Goal: Register for event/course

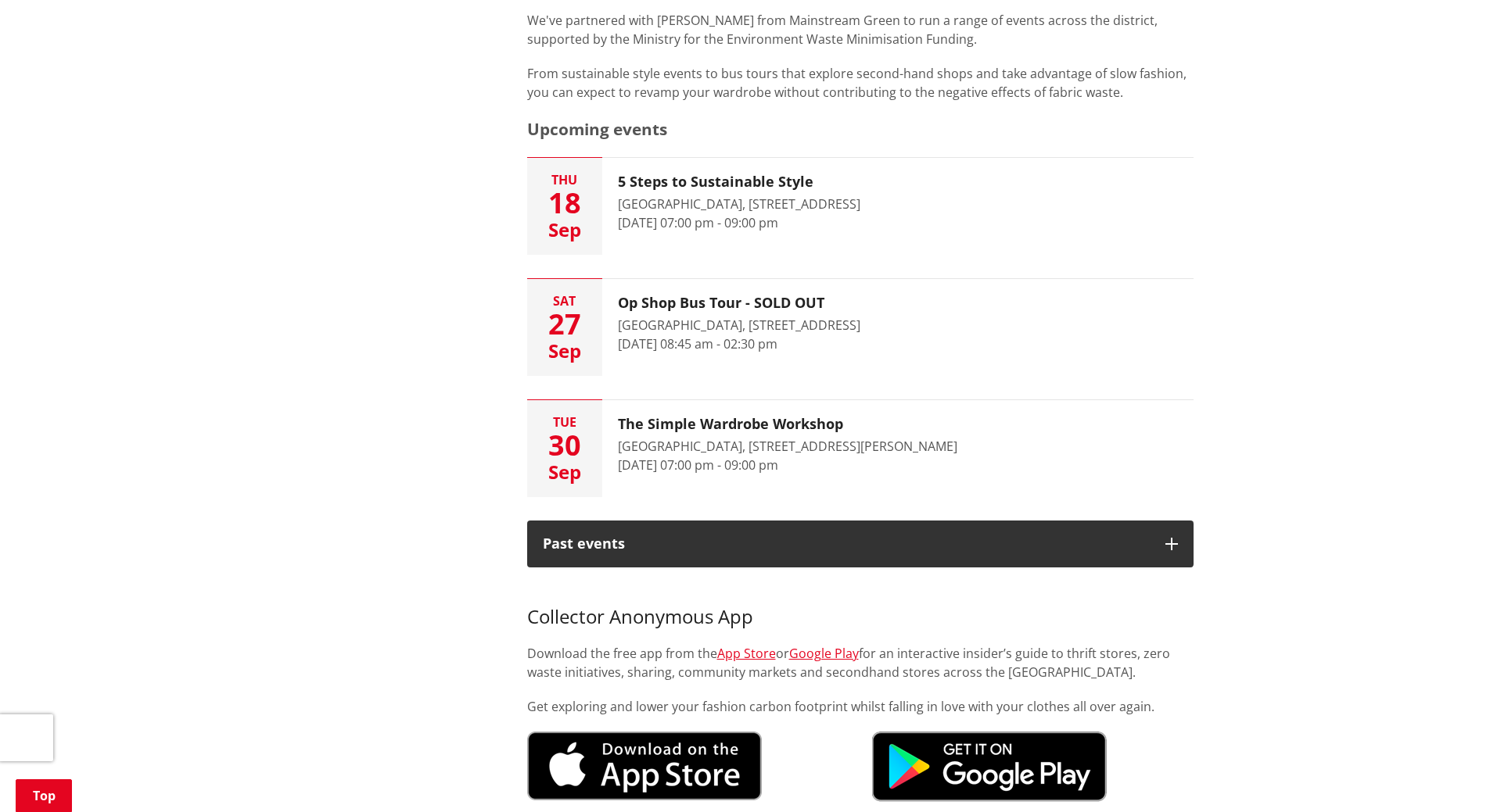
scroll to position [782, 0]
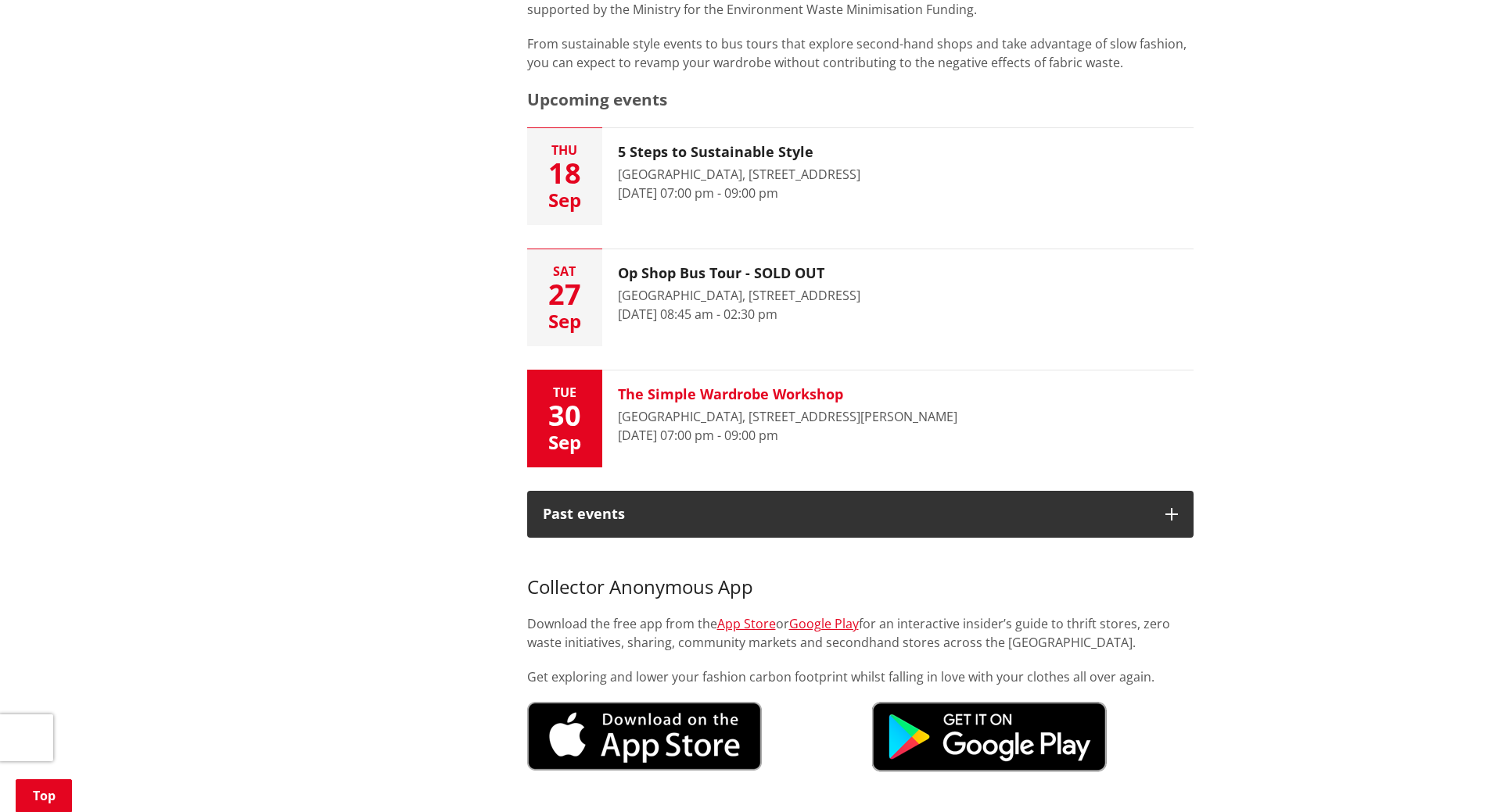
click at [700, 389] on h3 "The Simple Wardrobe Workshop" at bounding box center [787, 394] width 339 height 18
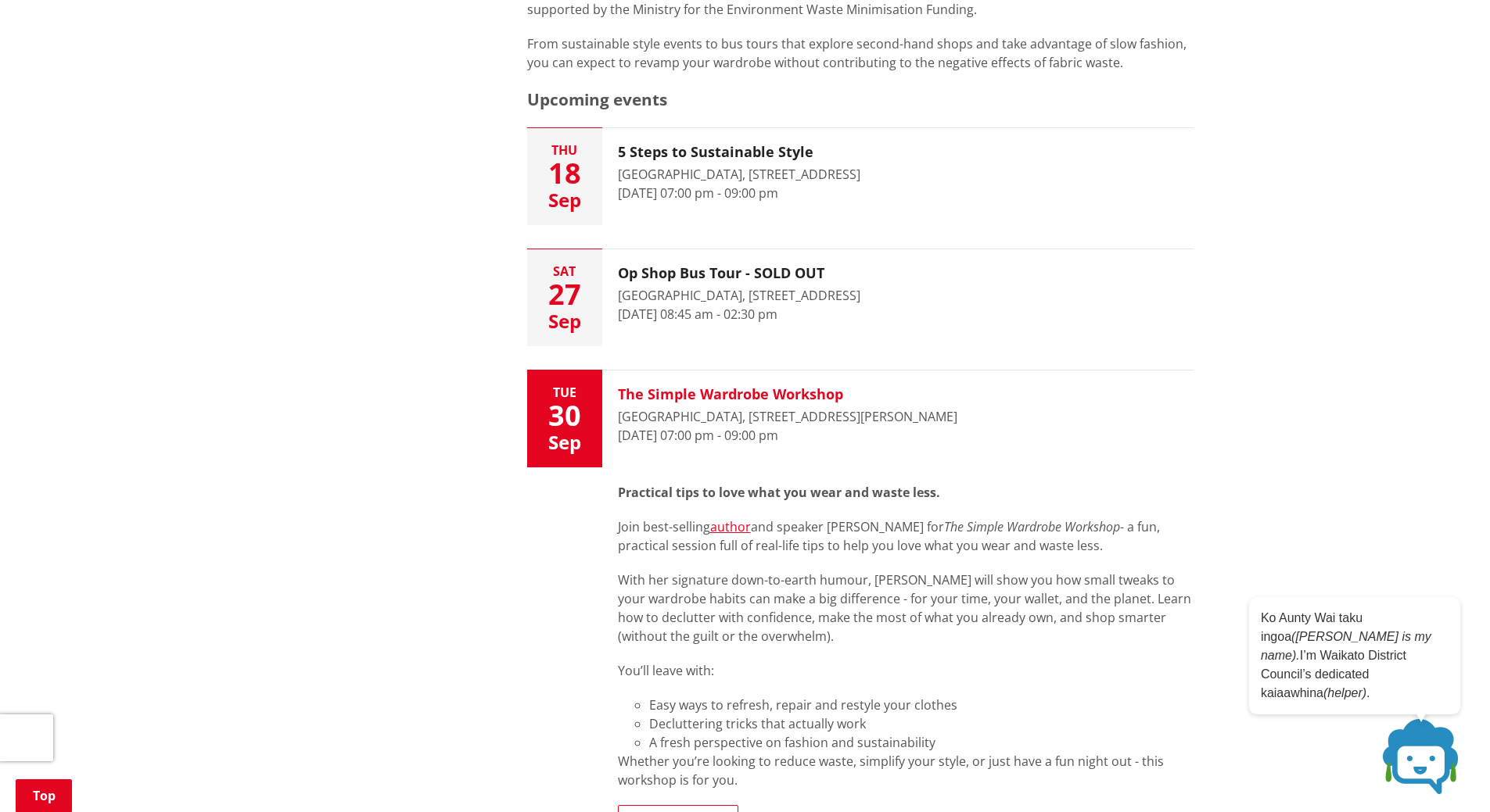
click at [690, 393] on h3 "The Simple Wardrobe Workshop" at bounding box center [787, 394] width 339 height 18
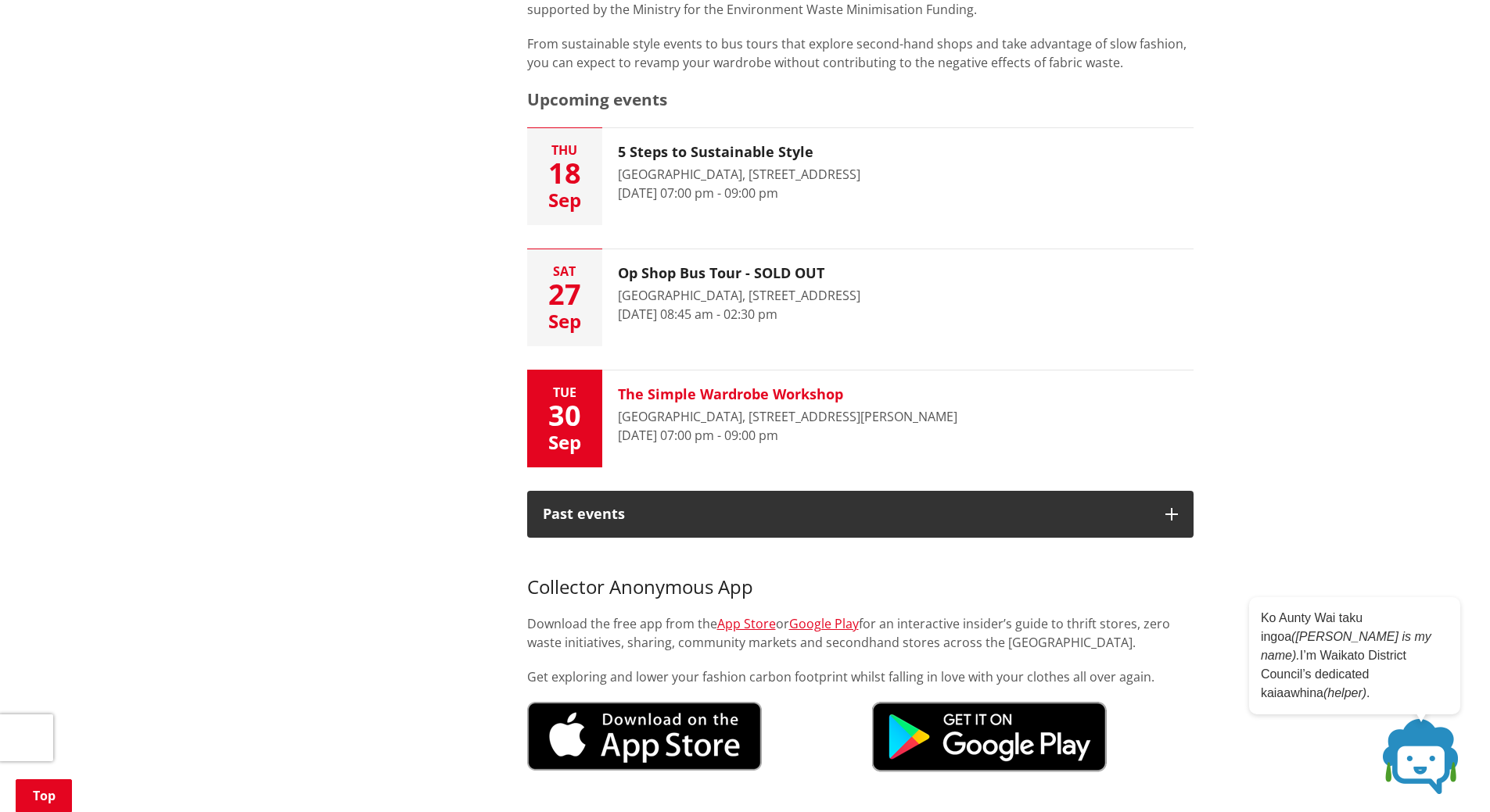
click at [690, 393] on h3 "The Simple Wardrobe Workshop" at bounding box center [787, 394] width 339 height 18
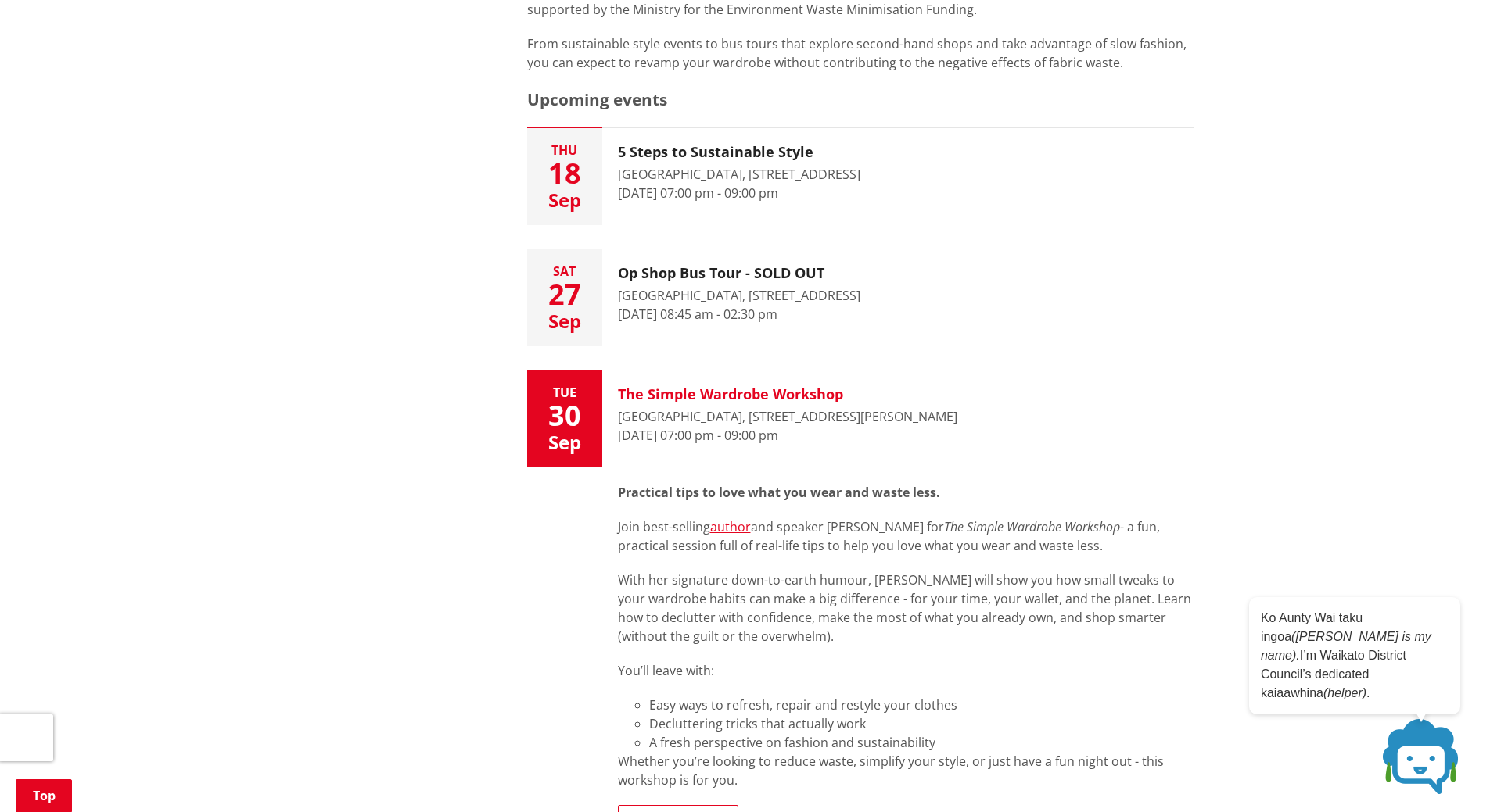
drag, startPoint x: 871, startPoint y: 434, endPoint x: 664, endPoint y: 393, distance: 211.0
click at [667, 393] on div "The Simple Wardrobe Workshop [GEOGRAPHIC_DATA], [STREET_ADDRESS][GEOGRAPHIC_DAT…" at bounding box center [788, 419] width 371 height 97
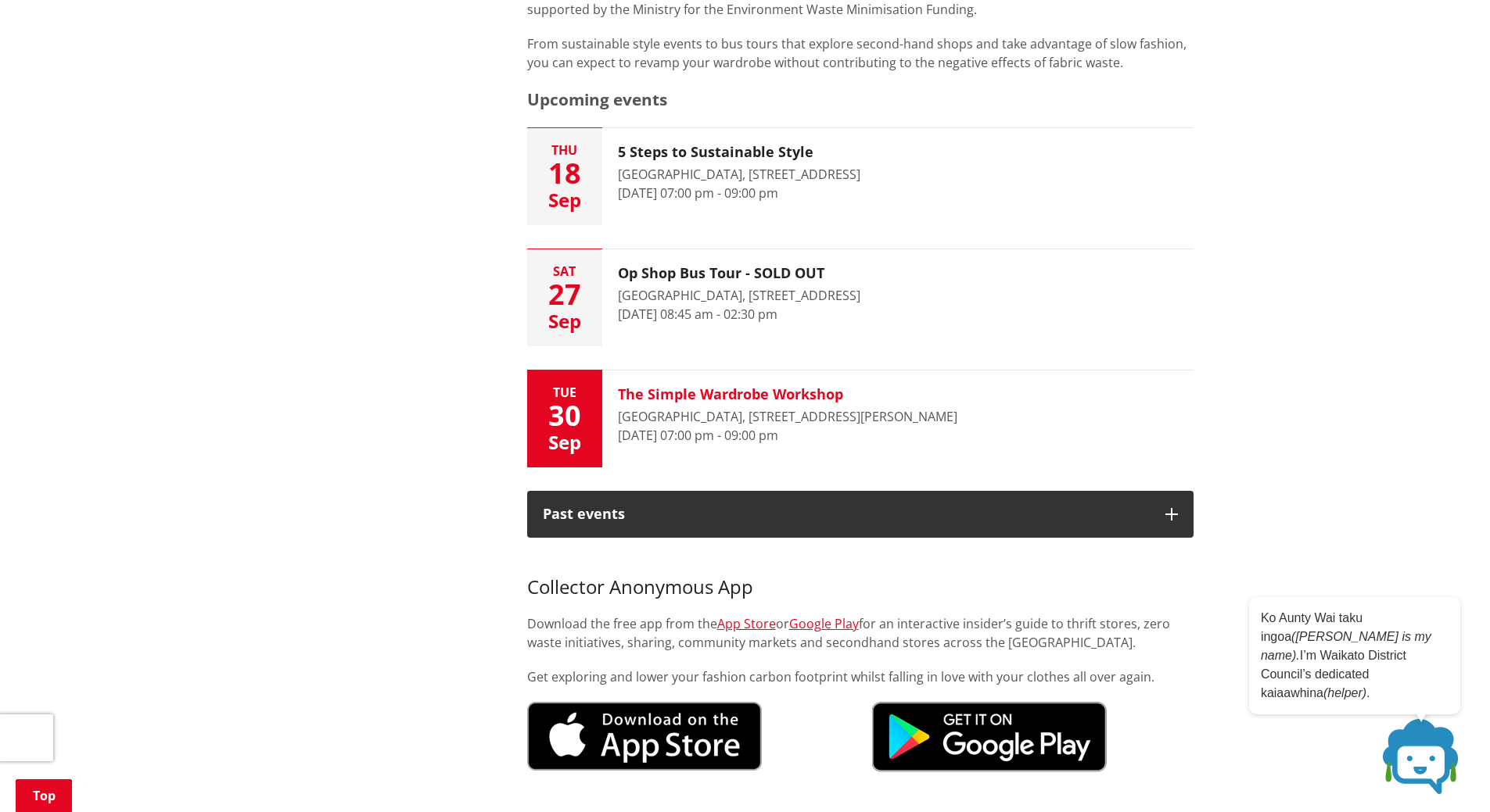
click at [702, 398] on h3 "The Simple Wardrobe Workshop" at bounding box center [787, 394] width 339 height 18
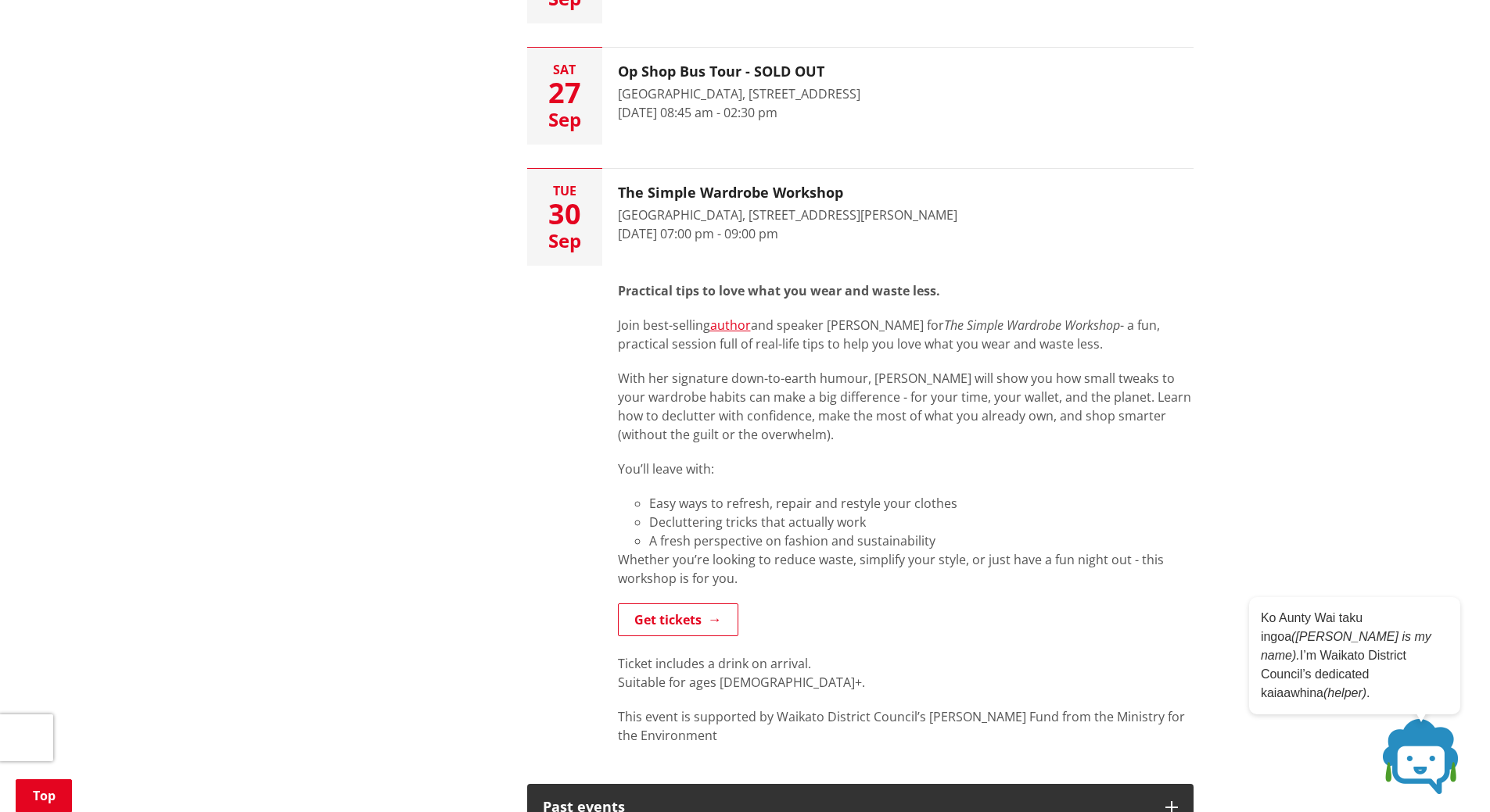
scroll to position [1016, 0]
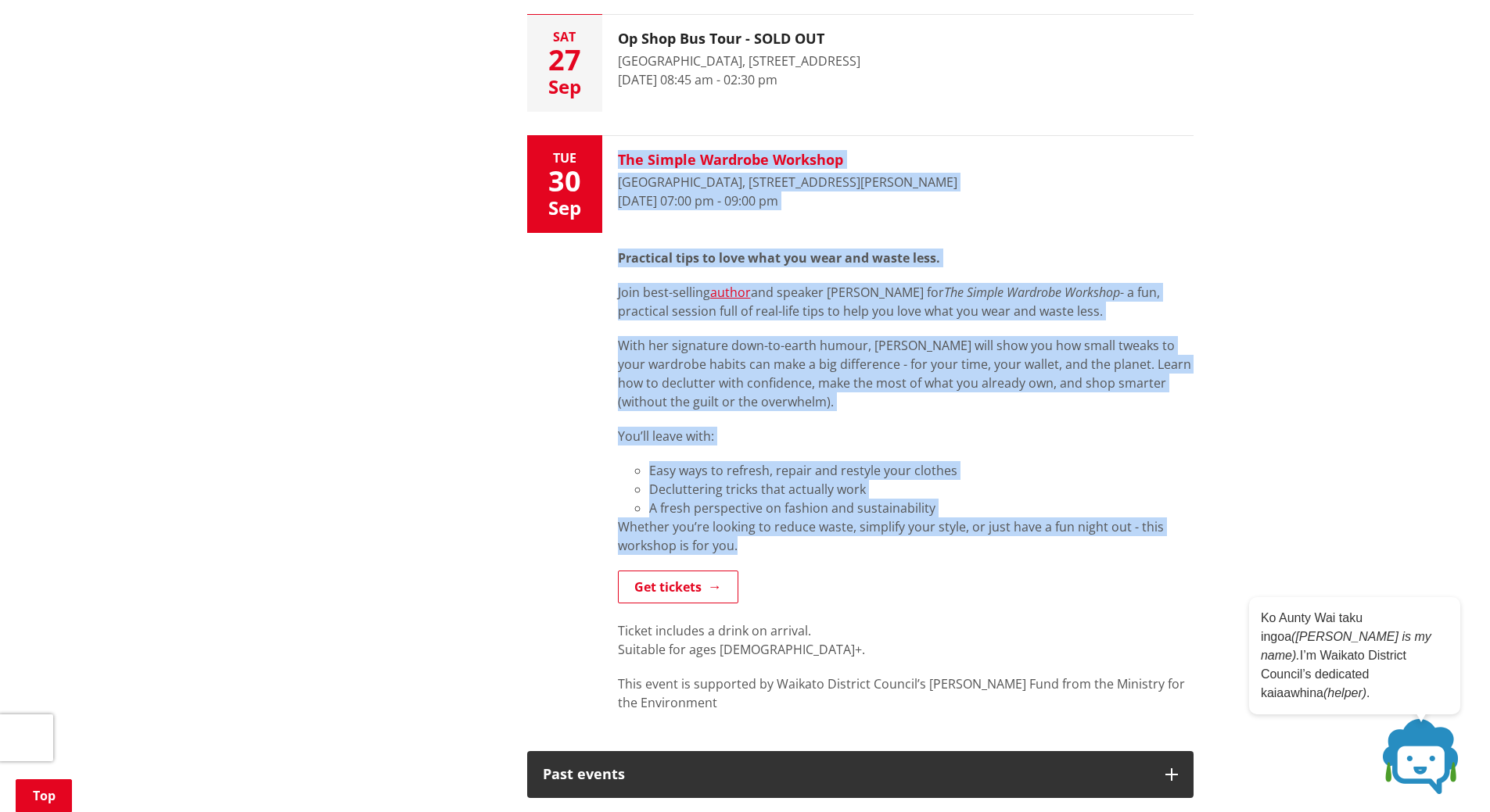
drag, startPoint x: 737, startPoint y: 548, endPoint x: 617, endPoint y: 146, distance: 419.5
click at [617, 146] on li "[DATE] The Simple Wardrobe Workshop [GEOGRAPHIC_DATA], [STREET_ADDRESS][PERSON_…" at bounding box center [860, 431] width 666 height 592
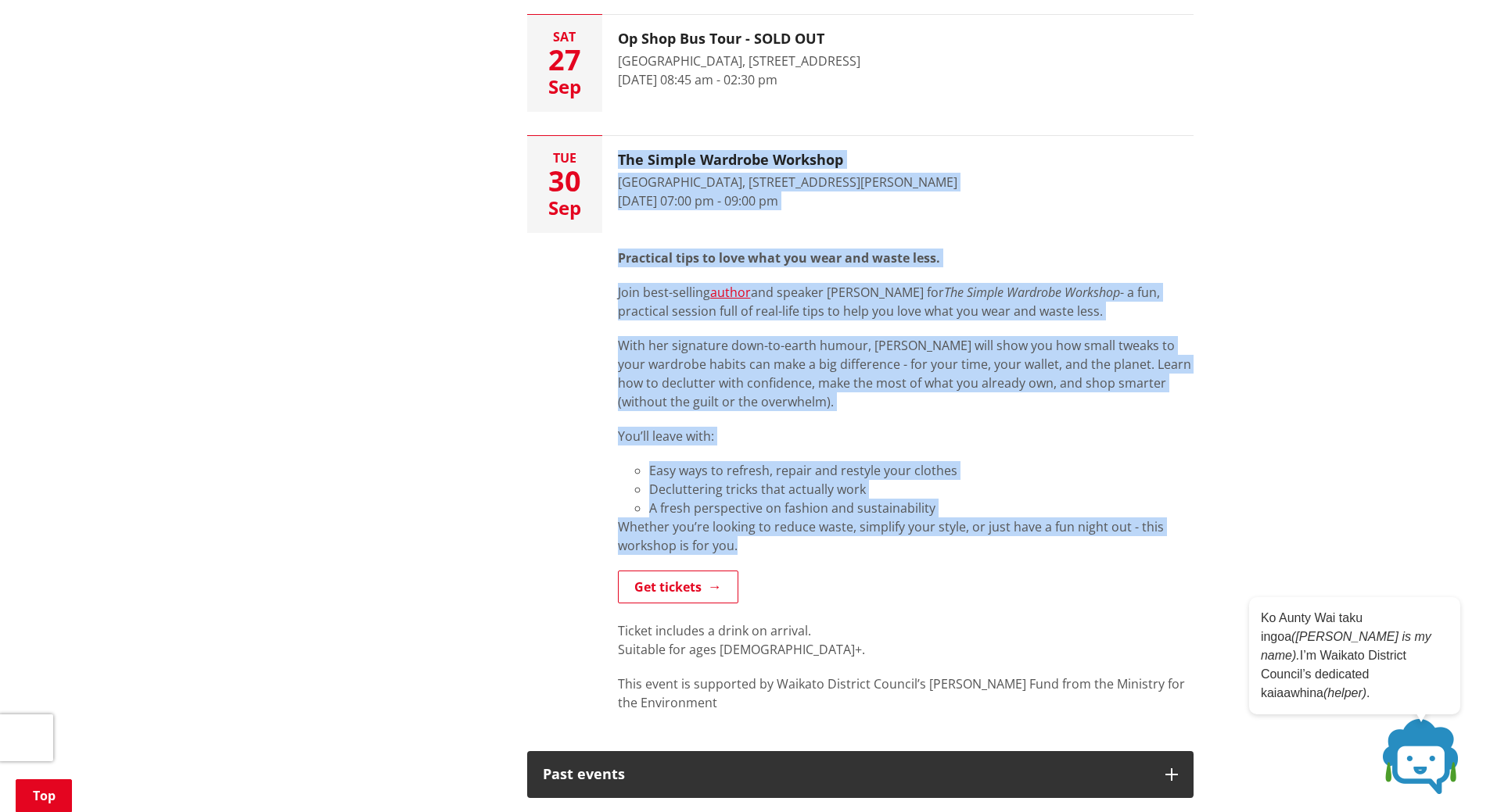
click at [663, 345] on p "With her signature down-to-earth humour, [PERSON_NAME] will show you how small …" at bounding box center [905, 373] width 576 height 75
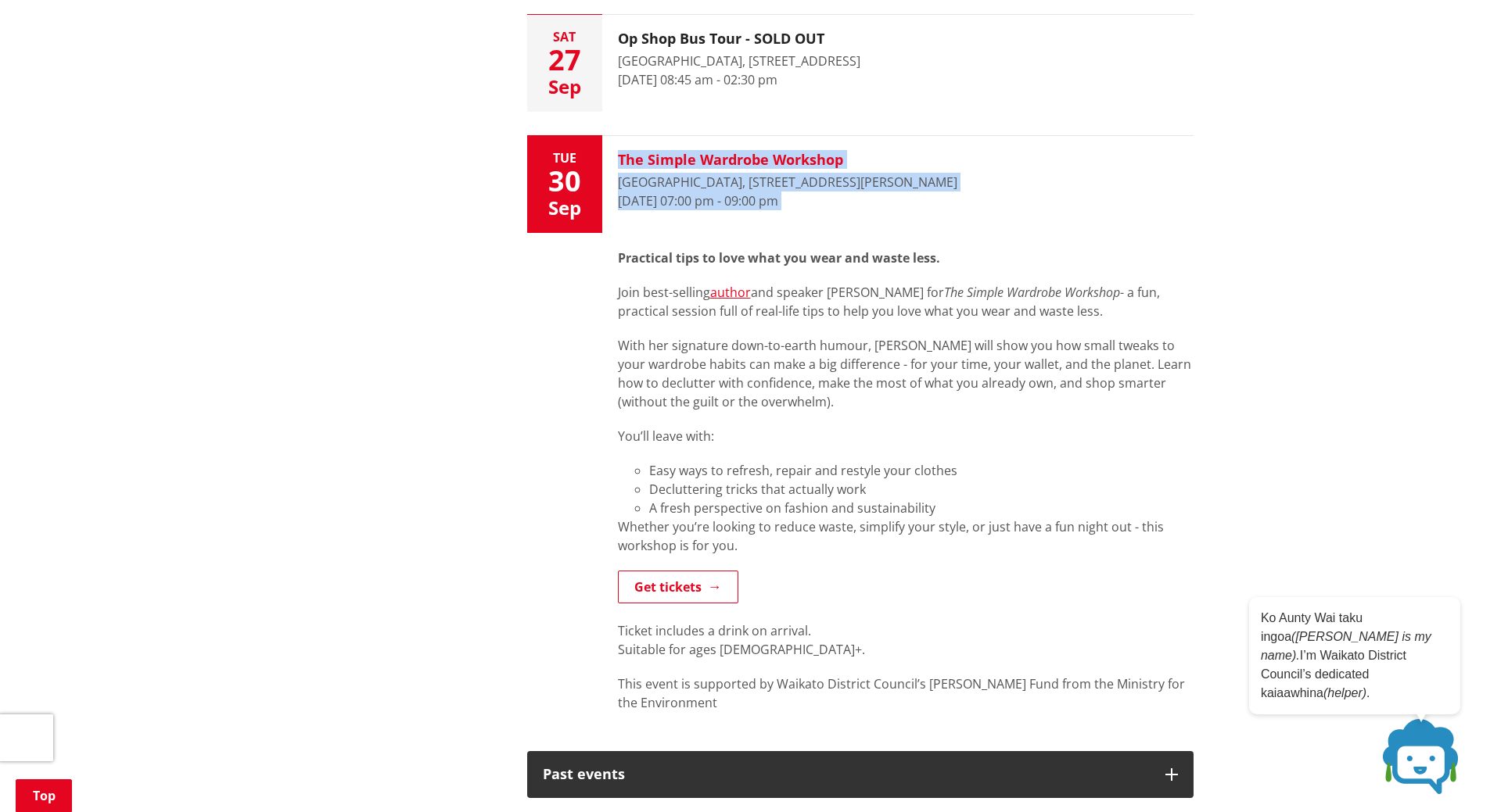
drag, startPoint x: 617, startPoint y: 259, endPoint x: 617, endPoint y: 158, distance: 101.0
click at [617, 158] on li "[DATE] The Simple Wardrobe Workshop [GEOGRAPHIC_DATA], [STREET_ADDRESS][PERSON_…" at bounding box center [860, 431] width 666 height 592
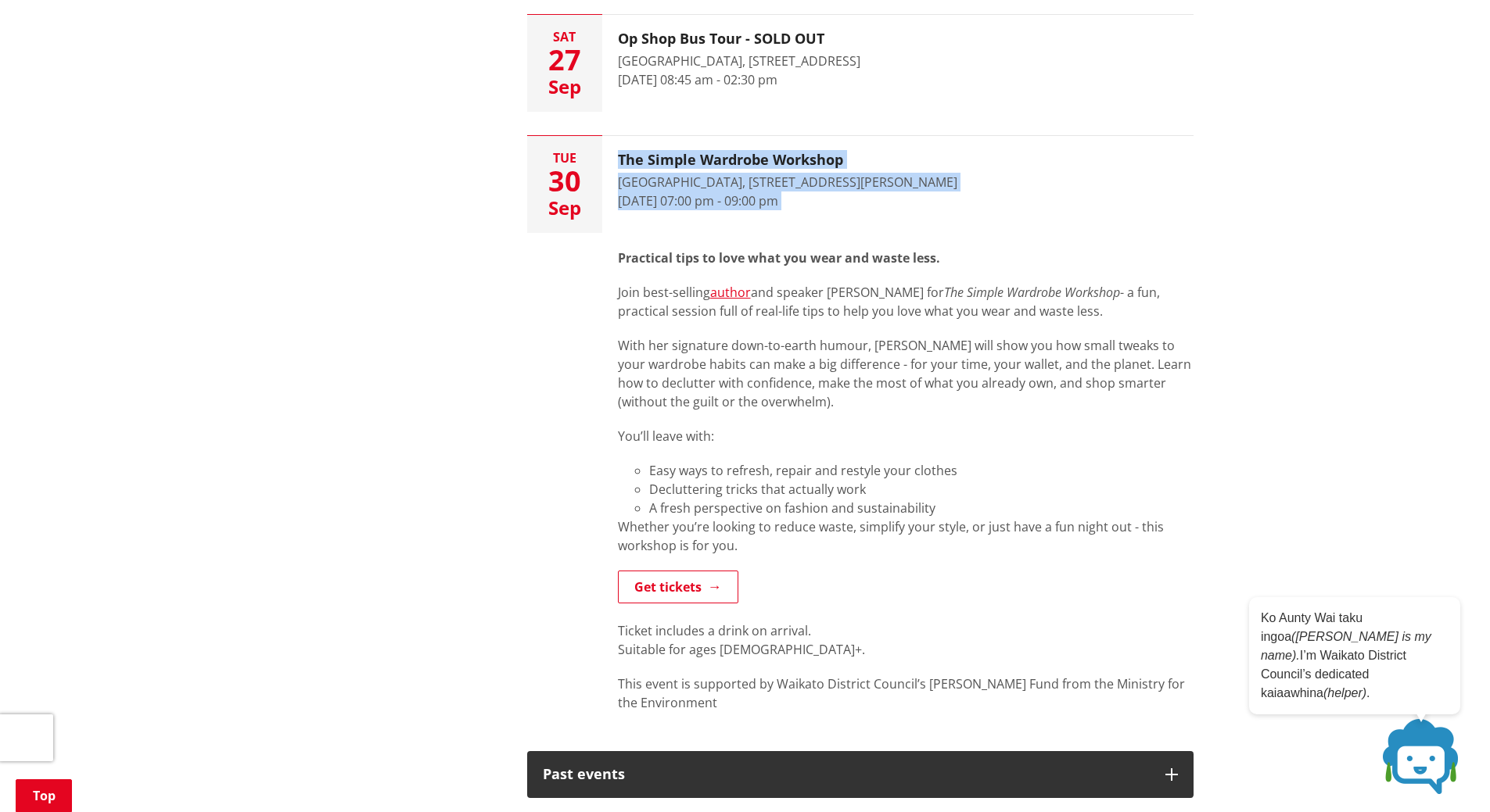
copy li "The Simple Wardrobe Workshop [GEOGRAPHIC_DATA], [STREET_ADDRESS][GEOGRAPHIC_DAT…"
